Goal: Transaction & Acquisition: Subscribe to service/newsletter

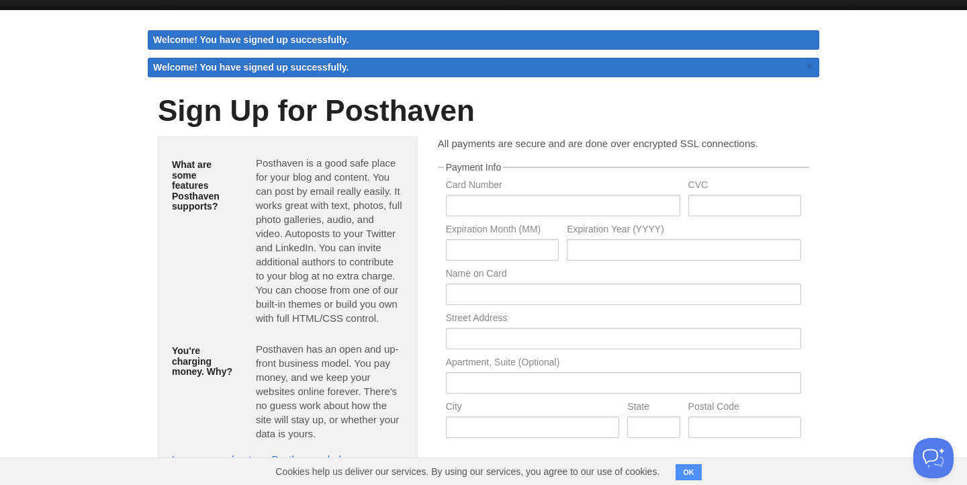
scroll to position [12, 0]
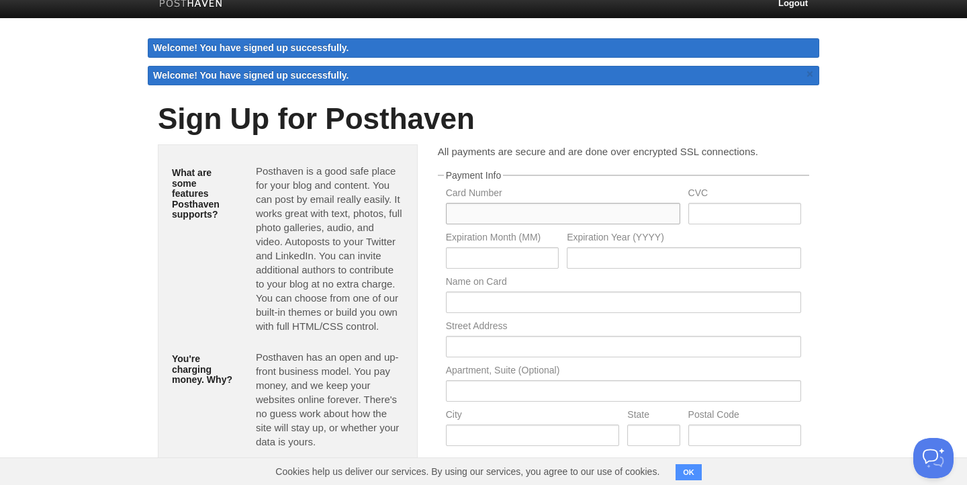
click at [572, 212] on input "text" at bounding box center [563, 213] width 234 height 21
click at [425, 195] on div "What are some features Posthaven supports? [GEOGRAPHIC_DATA] is a good safe pla…" at bounding box center [288, 323] width 280 height 359
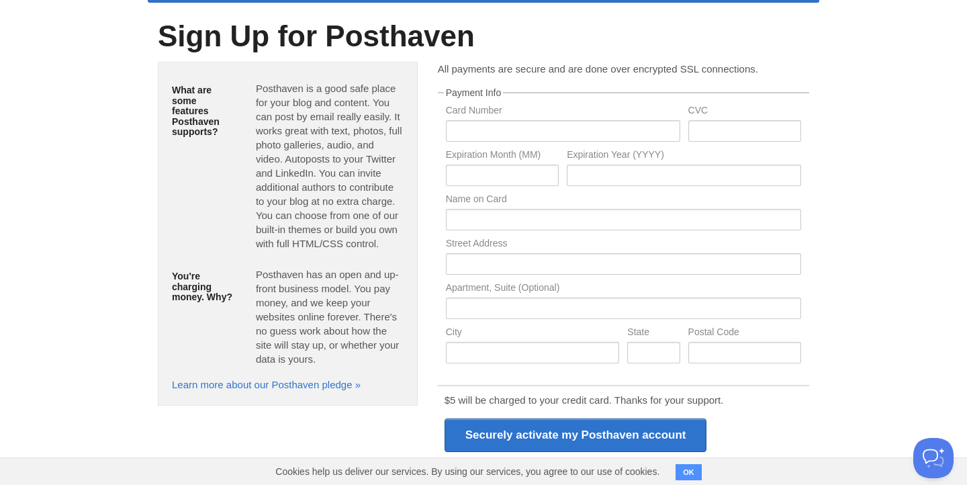
scroll to position [13, 0]
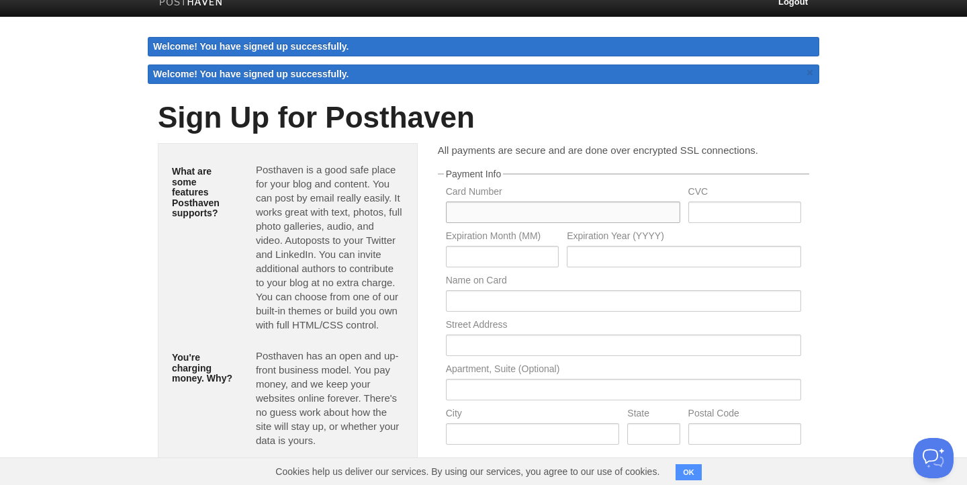
click at [483, 220] on input "text" at bounding box center [563, 211] width 234 height 21
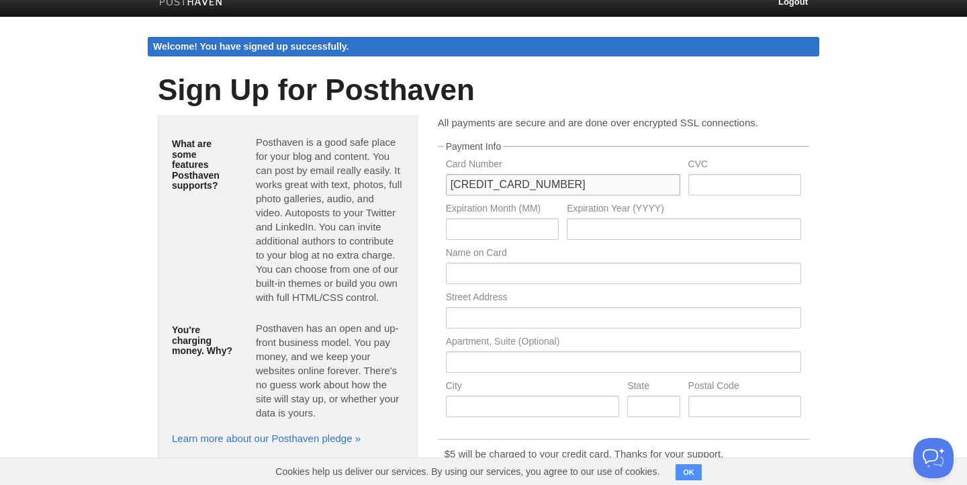
type input "[CREDIT_CARD_NUMBER]"
click at [719, 188] on input "text" at bounding box center [744, 184] width 113 height 21
type input "072"
click at [512, 227] on input "text" at bounding box center [502, 228] width 113 height 21
type input "11"
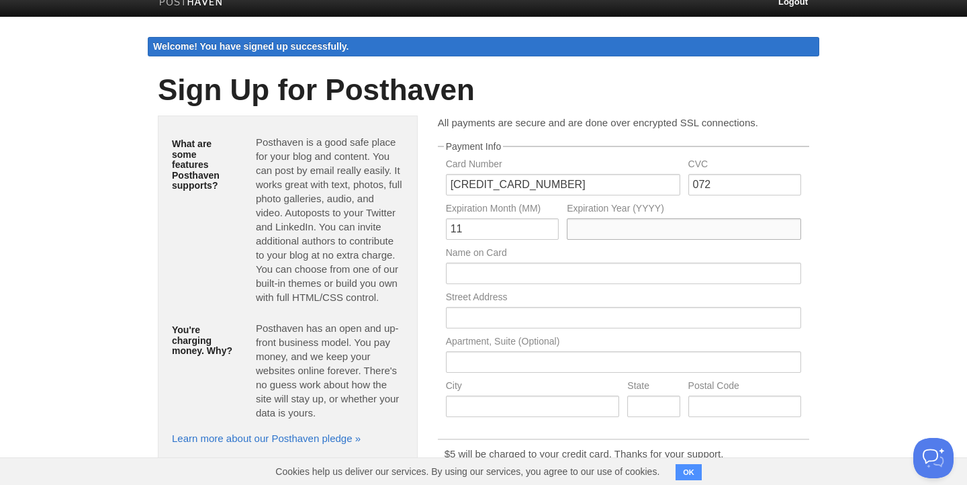
click at [602, 225] on input "text" at bounding box center [684, 228] width 234 height 21
type input "2028"
click at [486, 270] on input "text" at bounding box center [623, 273] width 355 height 21
type input "Jeevan M R"
click at [498, 324] on input "text" at bounding box center [623, 317] width 355 height 21
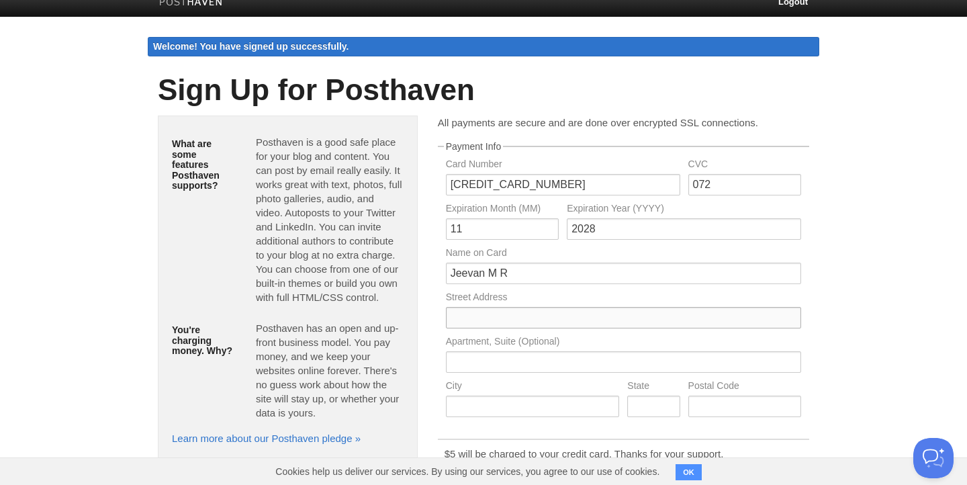
type input "5-11/10, Jeevanadi"
type input "Badlagudde, Padil"
type input "[GEOGRAPHIC_DATA]"
type input "KA"
type input "575007"
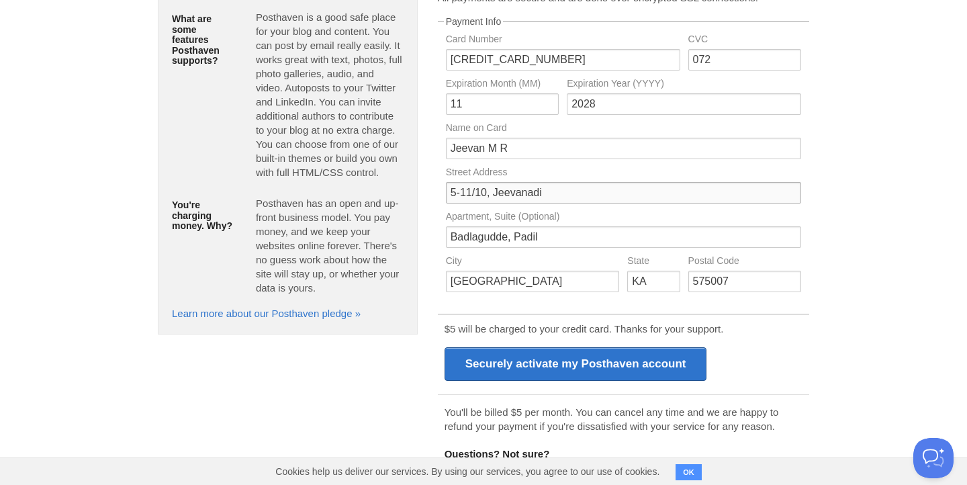
scroll to position [181, 0]
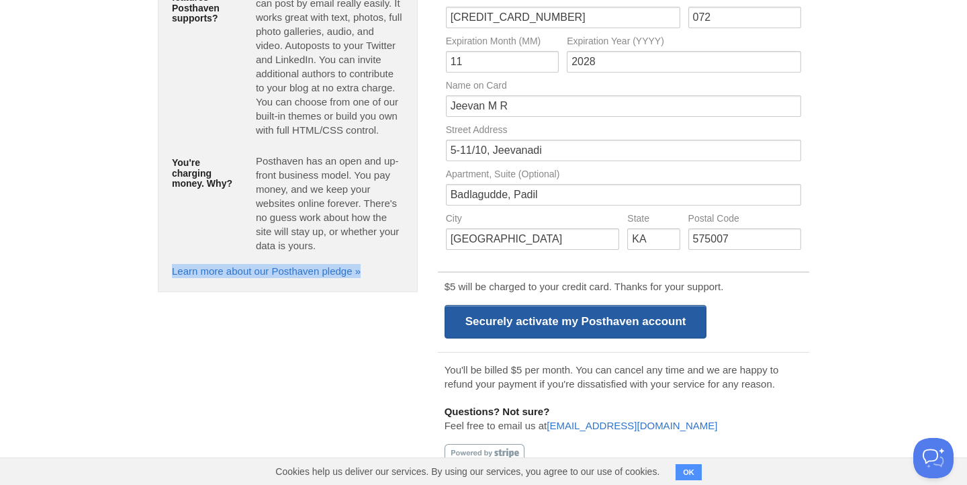
click at [568, 322] on input "Securely activate my Posthaven account" at bounding box center [576, 322] width 263 height 34
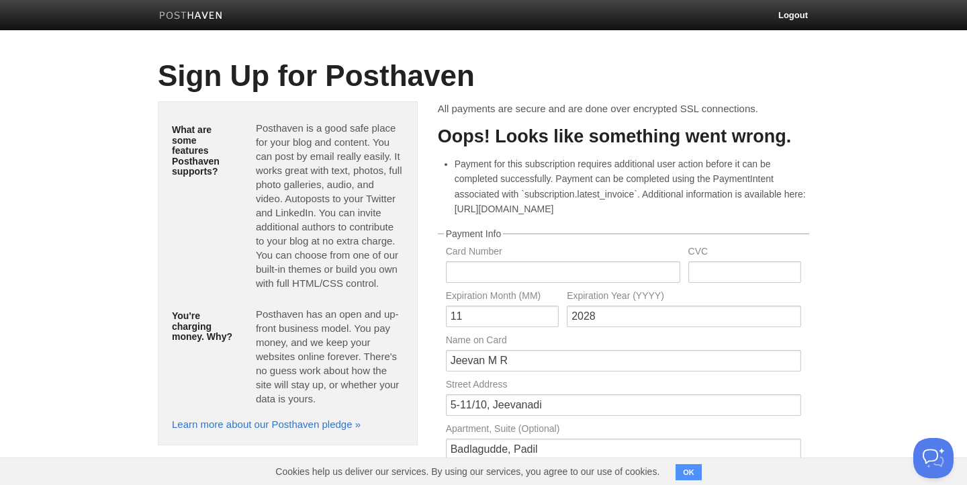
click at [886, 287] on body "Logout Sign Up for Posthaven What are some features Posthaven supports? Posthav…" at bounding box center [483, 369] width 967 height 739
click at [527, 212] on li "Payment for this subscription requires additional user action before it can be …" at bounding box center [632, 186] width 355 height 60
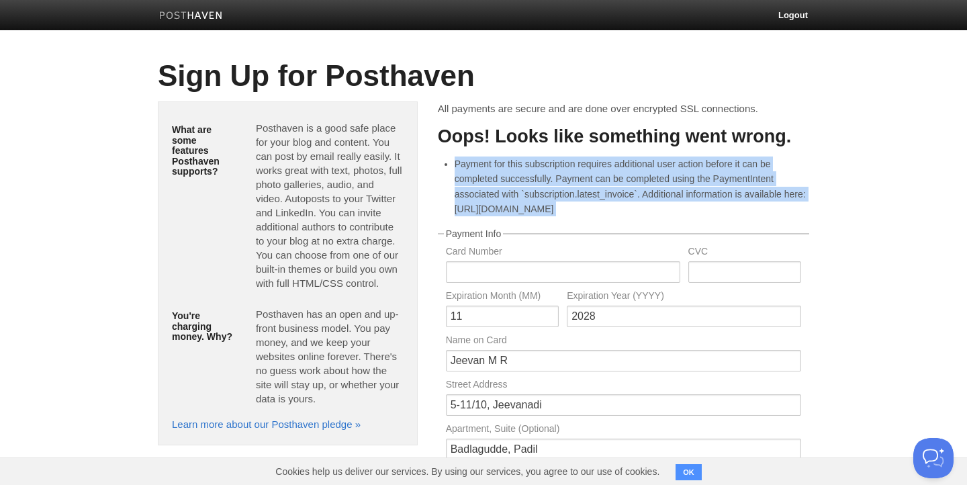
click at [527, 212] on li "Payment for this subscription requires additional user action before it can be …" at bounding box center [632, 186] width 355 height 60
click at [494, 212] on li "Payment for this subscription requires additional user action before it can be …" at bounding box center [632, 186] width 355 height 60
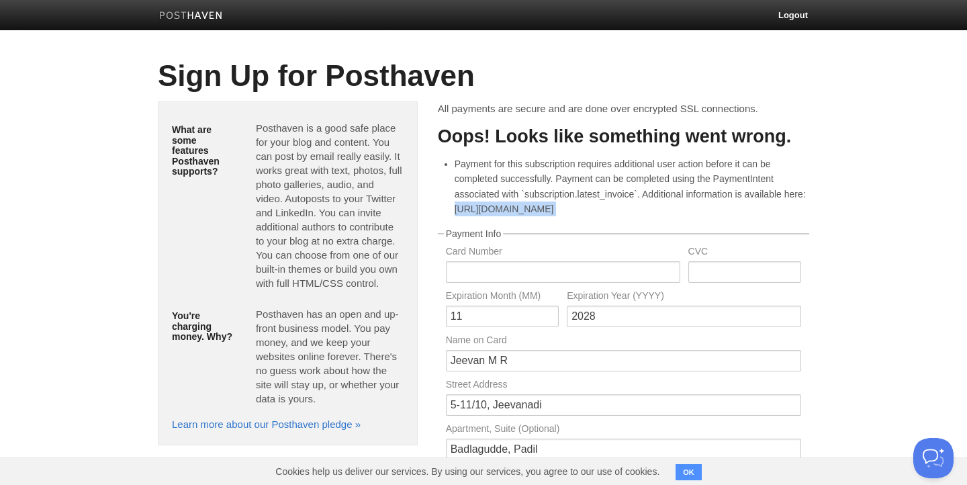
drag, startPoint x: 453, startPoint y: 208, endPoint x: 822, endPoint y: 218, distance: 369.5
click at [822, 218] on body "Logout Sign Up for Posthaven What are some features Posthaven supports? Posthav…" at bounding box center [483, 369] width 967 height 739
click at [876, 306] on body "Logout Sign Up for Posthaven What are some features Posthaven supports? Posthav…" at bounding box center [483, 369] width 967 height 739
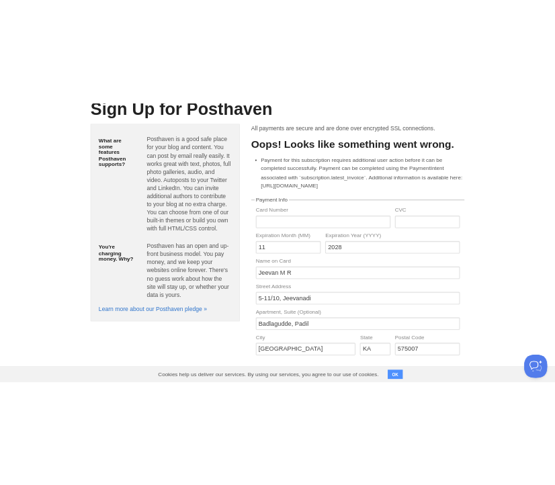
scroll to position [75, 0]
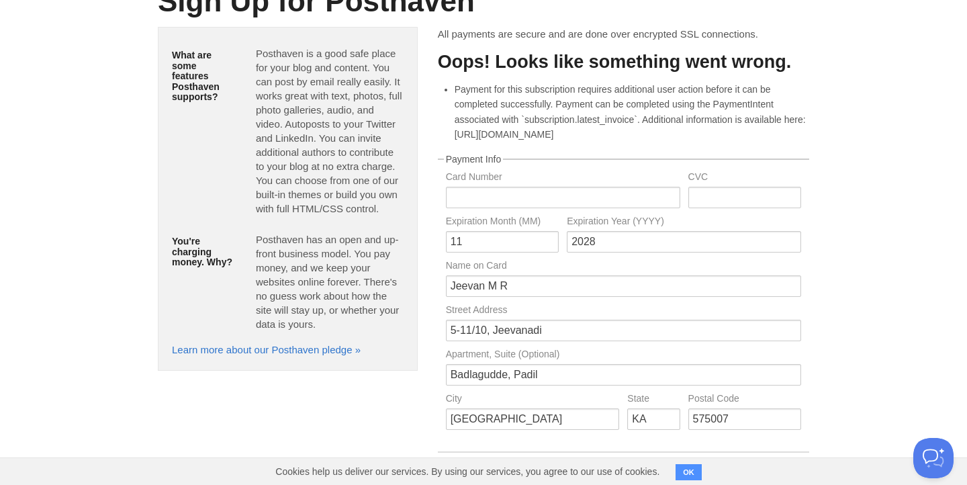
click at [692, 474] on button "OK" at bounding box center [689, 472] width 26 height 16
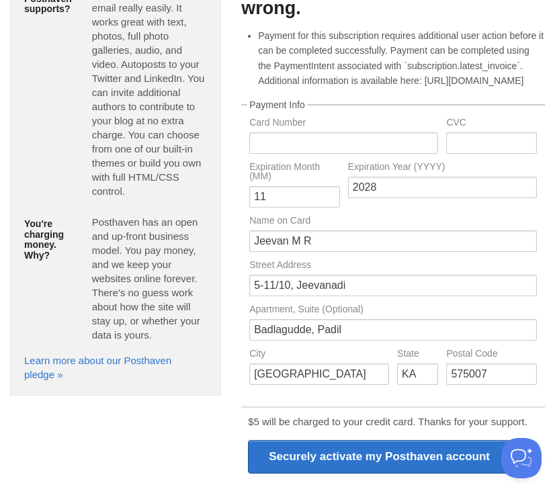
scroll to position [116, 0]
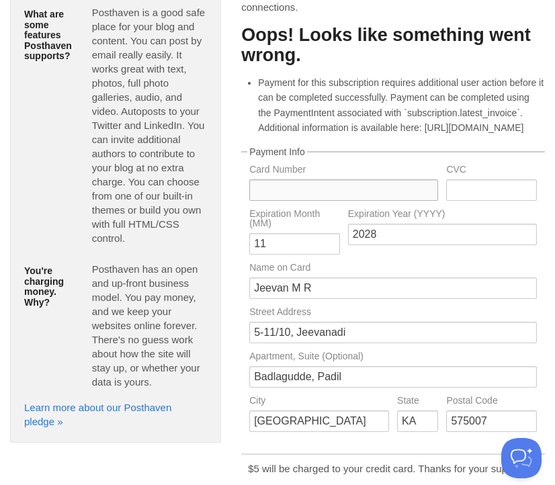
click at [328, 201] on input "text" at bounding box center [343, 189] width 189 height 21
click at [276, 201] on input "text" at bounding box center [343, 189] width 189 height 21
type input "[CREDIT_CARD_NUMBER]"
click at [472, 201] on input "text" at bounding box center [491, 189] width 91 height 21
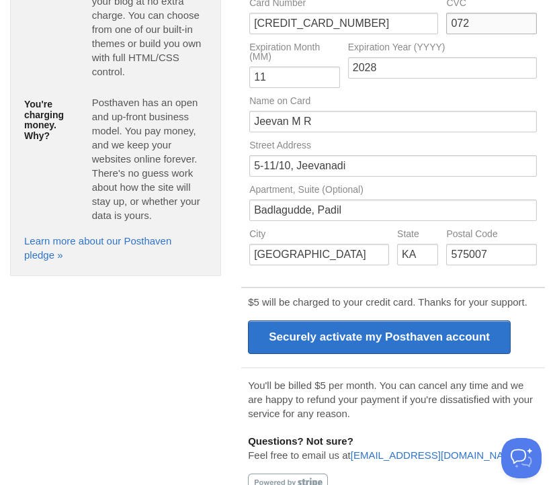
scroll to position [341, 0]
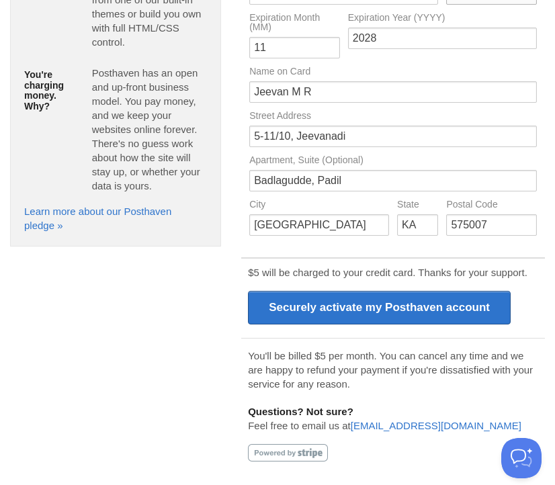
type input "072"
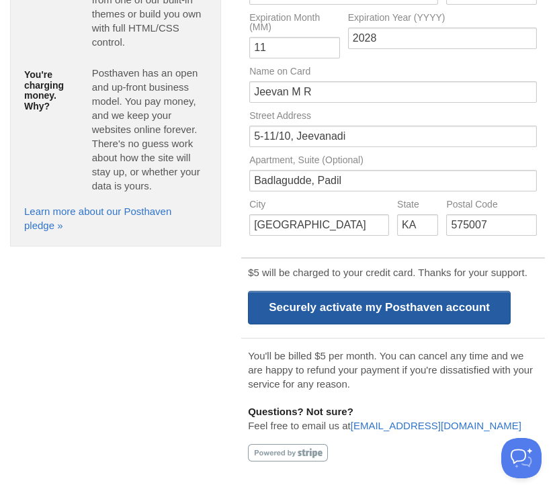
click at [388, 300] on input "Securely activate my Posthaven account" at bounding box center [379, 308] width 263 height 34
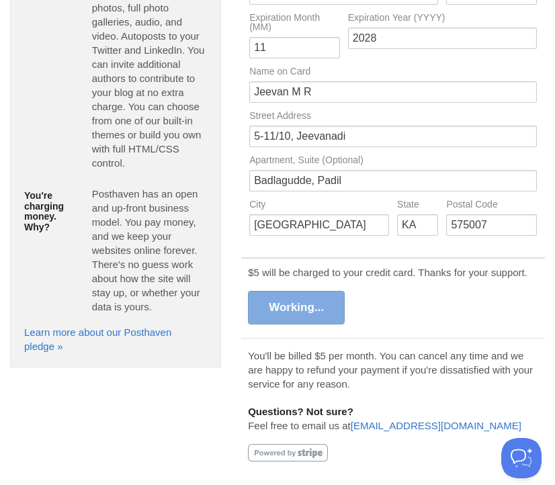
scroll to position [191, 0]
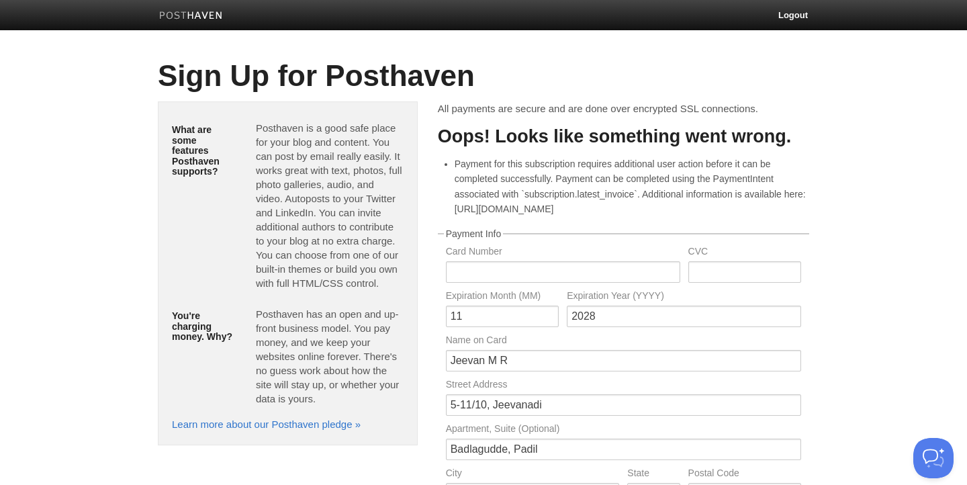
click at [189, 15] on img at bounding box center [191, 16] width 64 height 10
